Goal: Information Seeking & Learning: Learn about a topic

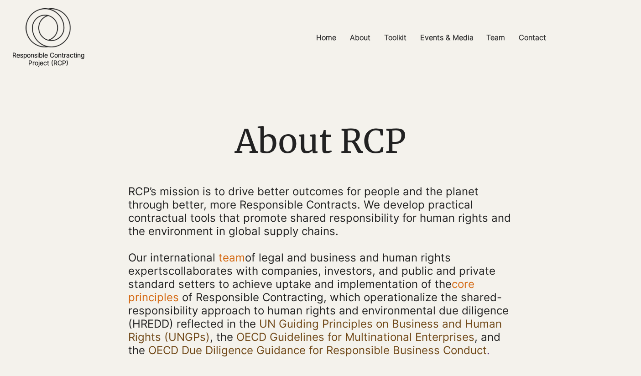
click at [324, 36] on p "Home" at bounding box center [325, 37] width 29 height 21
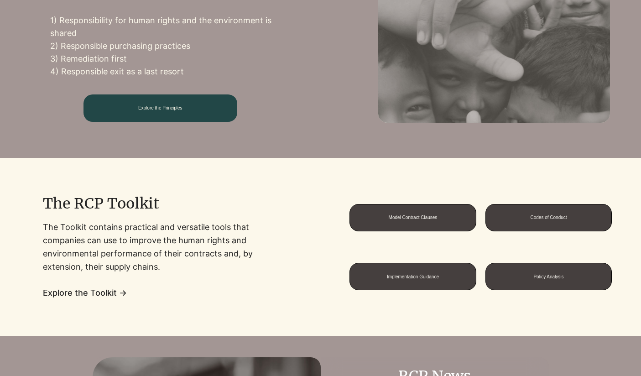
scroll to position [584, 0]
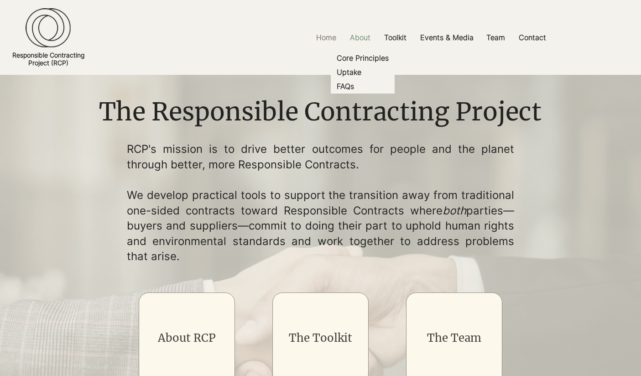
click at [362, 34] on p "About" at bounding box center [360, 37] width 30 height 21
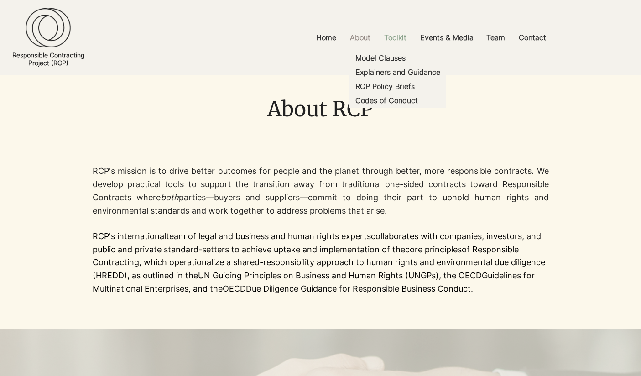
click at [393, 33] on p "Toolkit" at bounding box center [394, 37] width 31 height 21
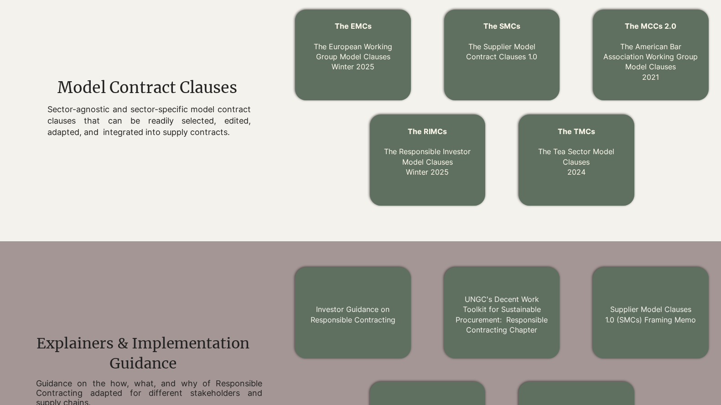
scroll to position [334, 0]
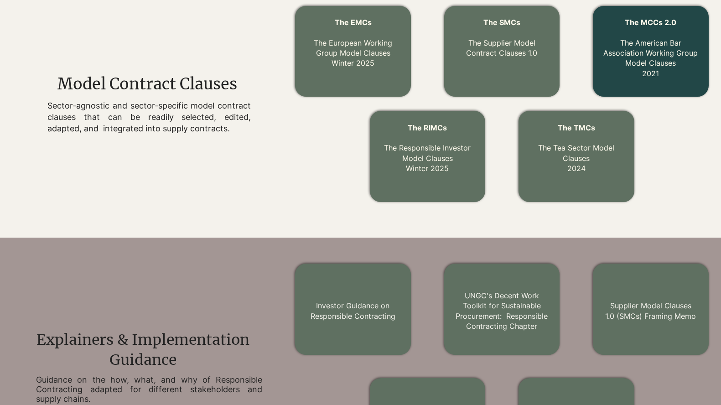
click at [629, 41] on link "The MCCs 2.0 The American Bar Association Working Group Model Clauses 2021" at bounding box center [650, 48] width 94 height 60
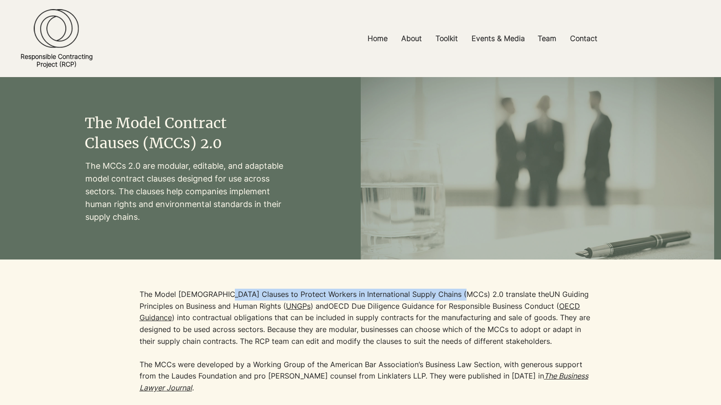
drag, startPoint x: 450, startPoint y: 294, endPoint x: 221, endPoint y: 290, distance: 229.3
click at [221, 290] on p "The Model [DEMOGRAPHIC_DATA] Clauses to Protect Workers in International Supply…" at bounding box center [368, 318] width 456 height 58
click at [373, 183] on img "main content" at bounding box center [537, 214] width 353 height 274
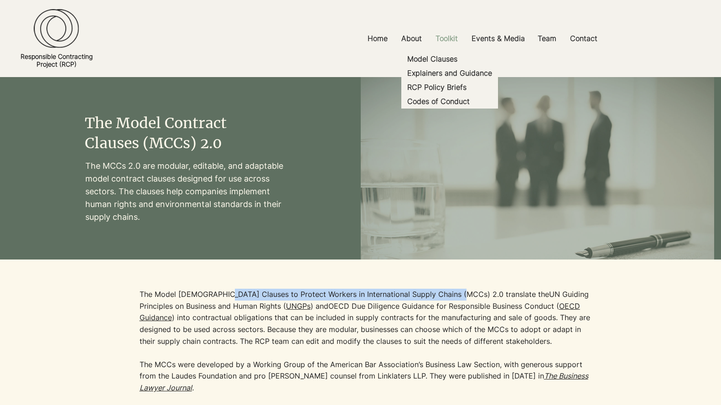
click at [455, 42] on p "Toolkit" at bounding box center [446, 38] width 31 height 21
